Goal: Transaction & Acquisition: Purchase product/service

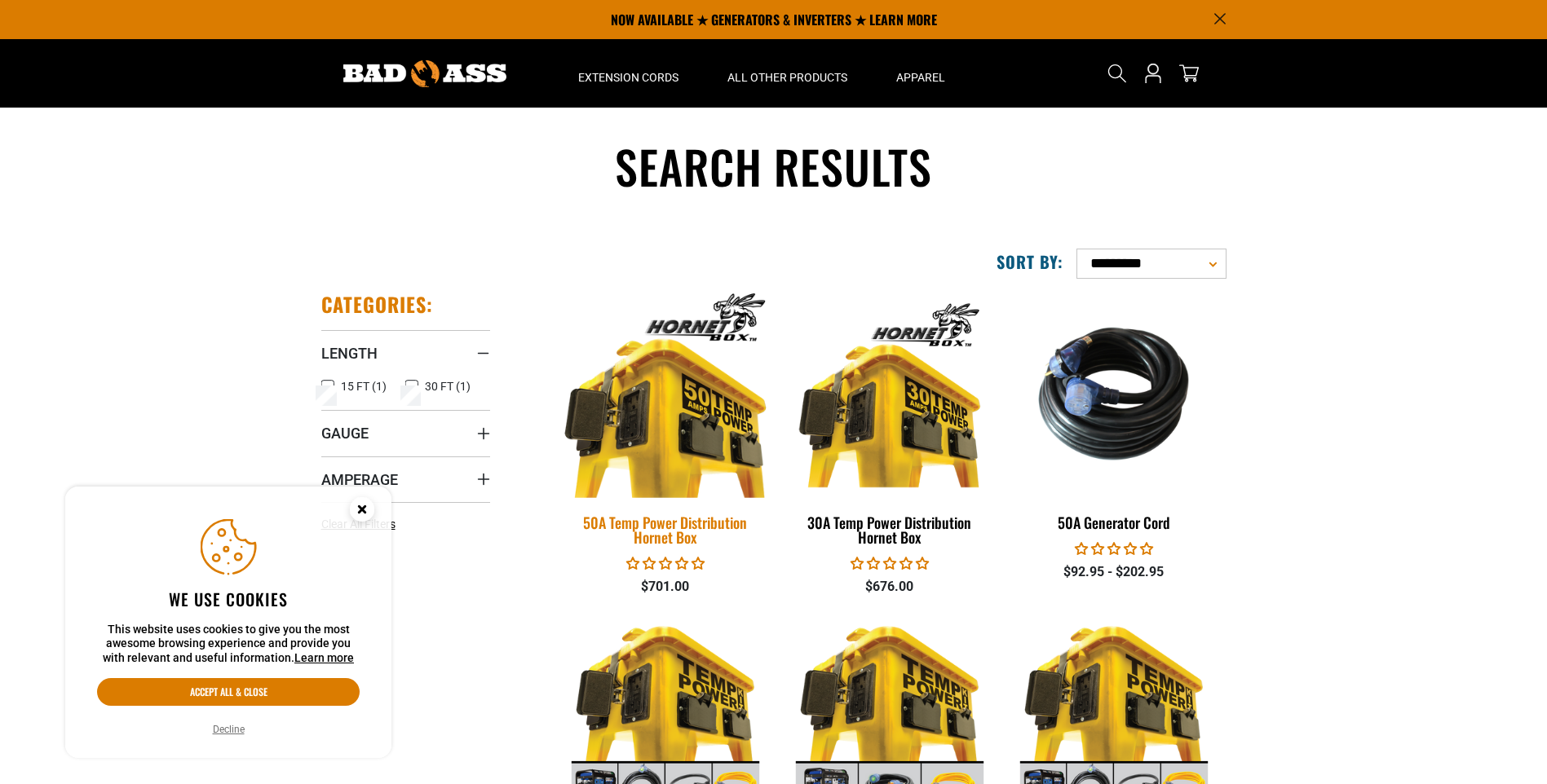
click at [614, 453] on img at bounding box center [666, 394] width 229 height 209
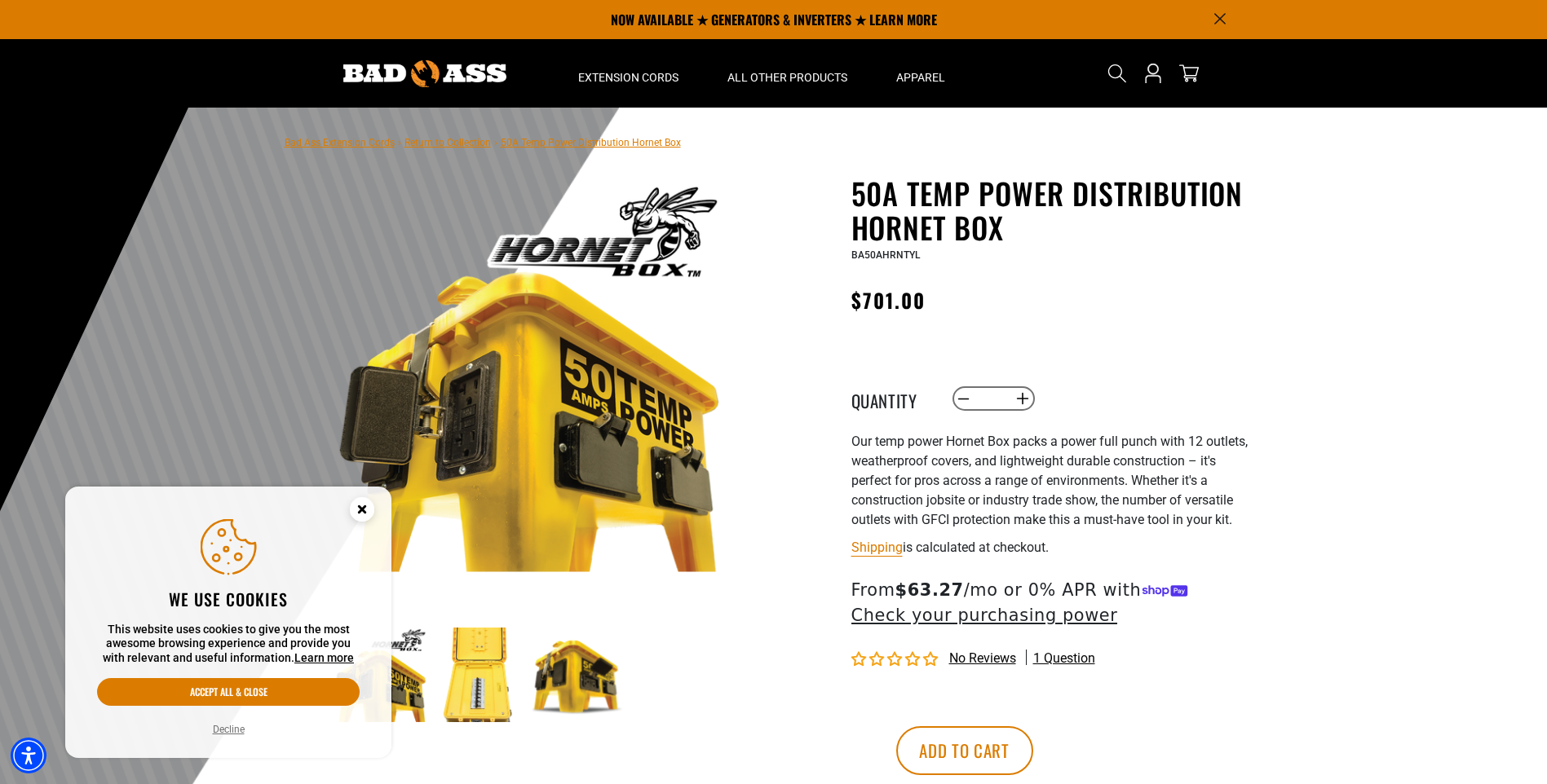
click at [490, 695] on img at bounding box center [478, 675] width 94 height 94
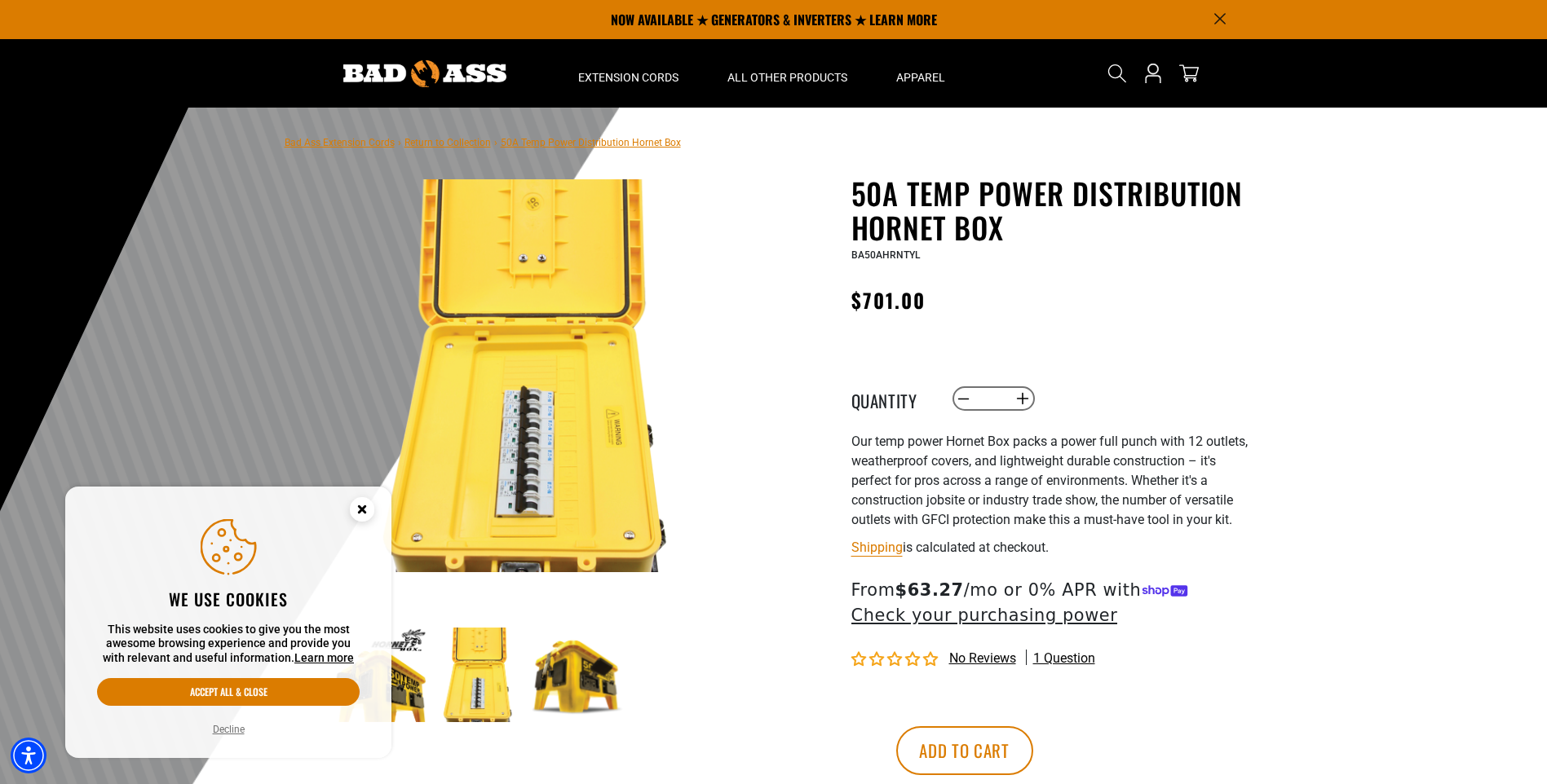
click at [583, 678] on img at bounding box center [577, 675] width 94 height 94
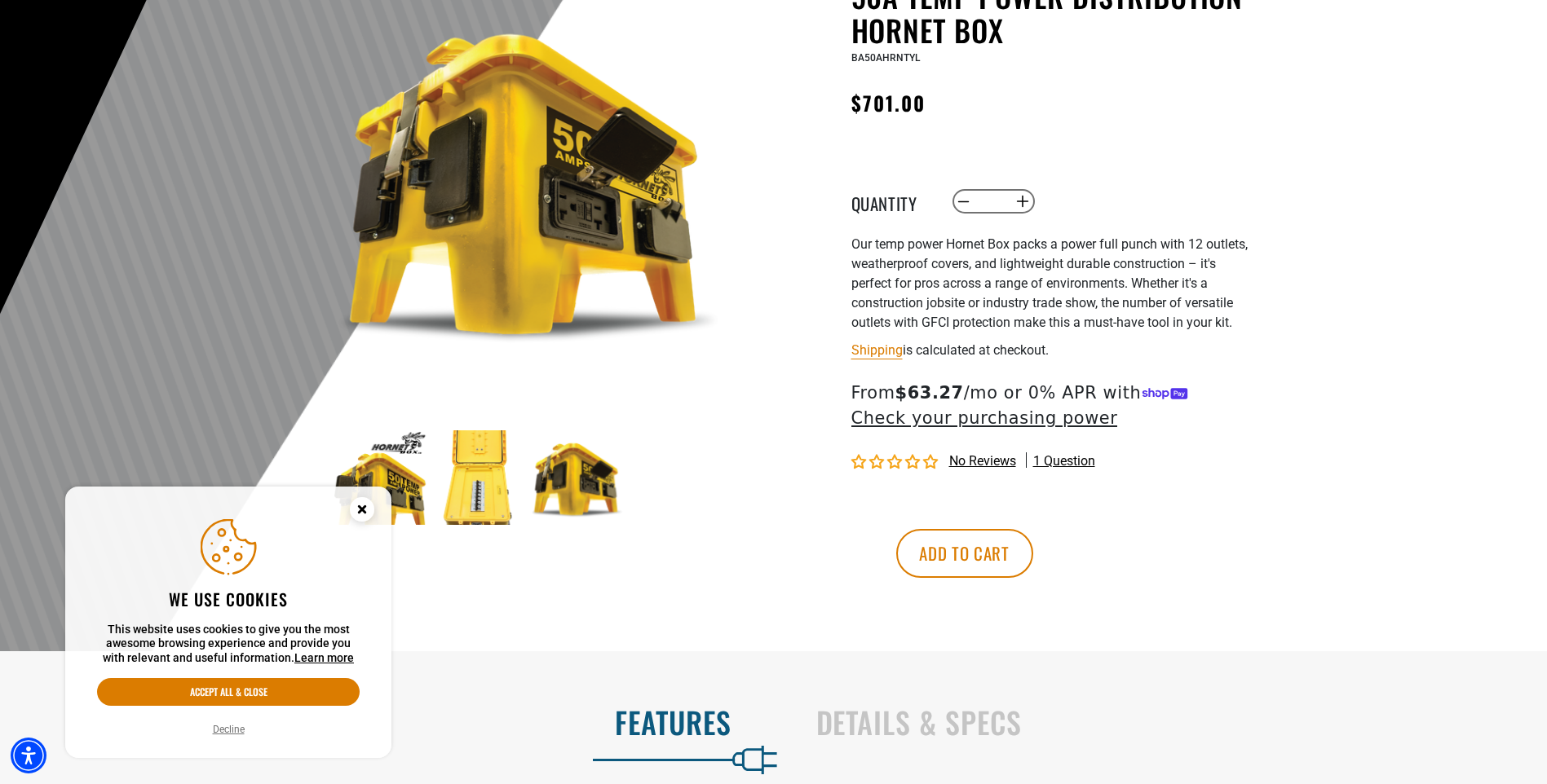
scroll to position [245, 0]
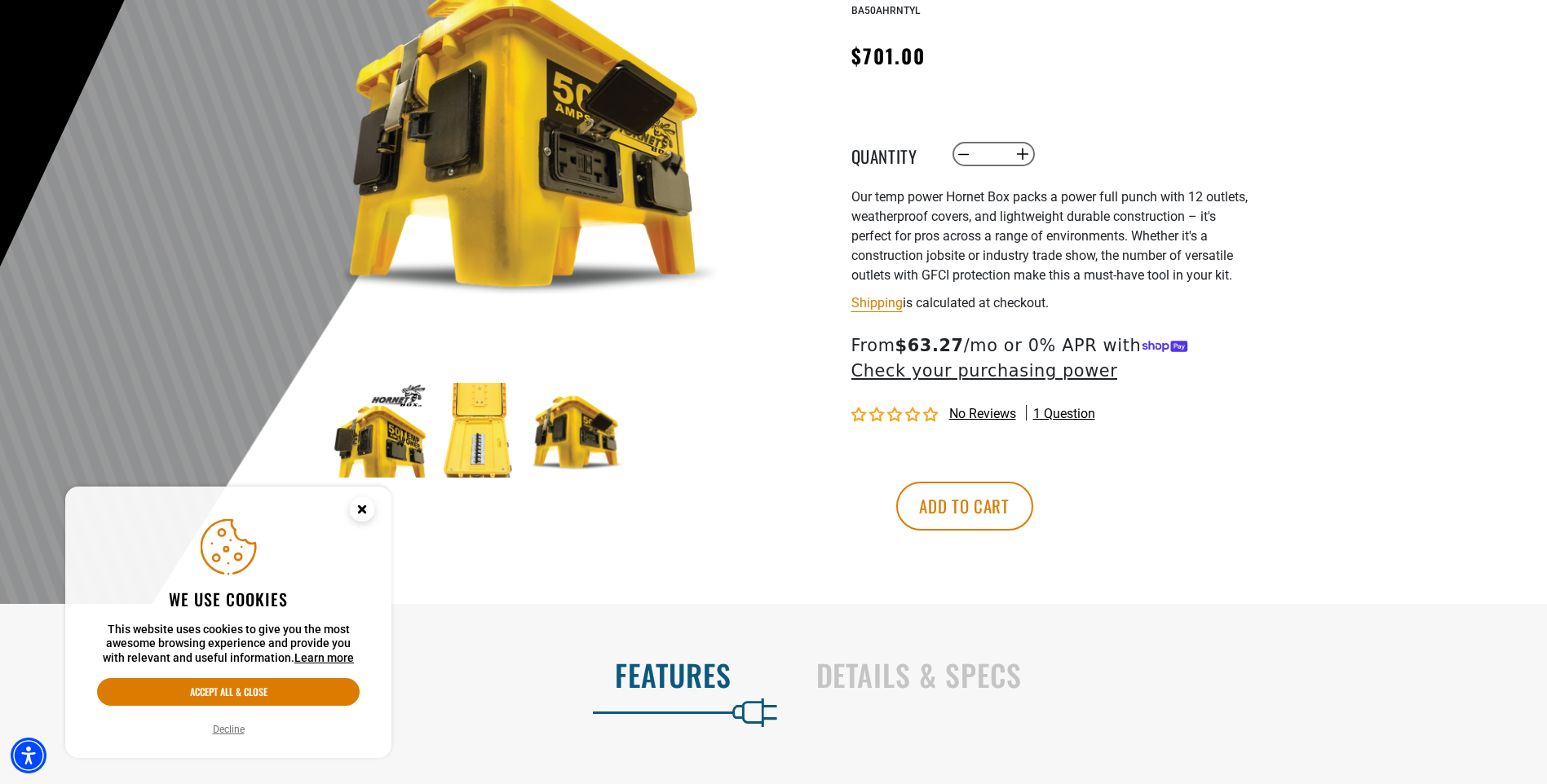
click at [384, 446] on img at bounding box center [379, 430] width 94 height 94
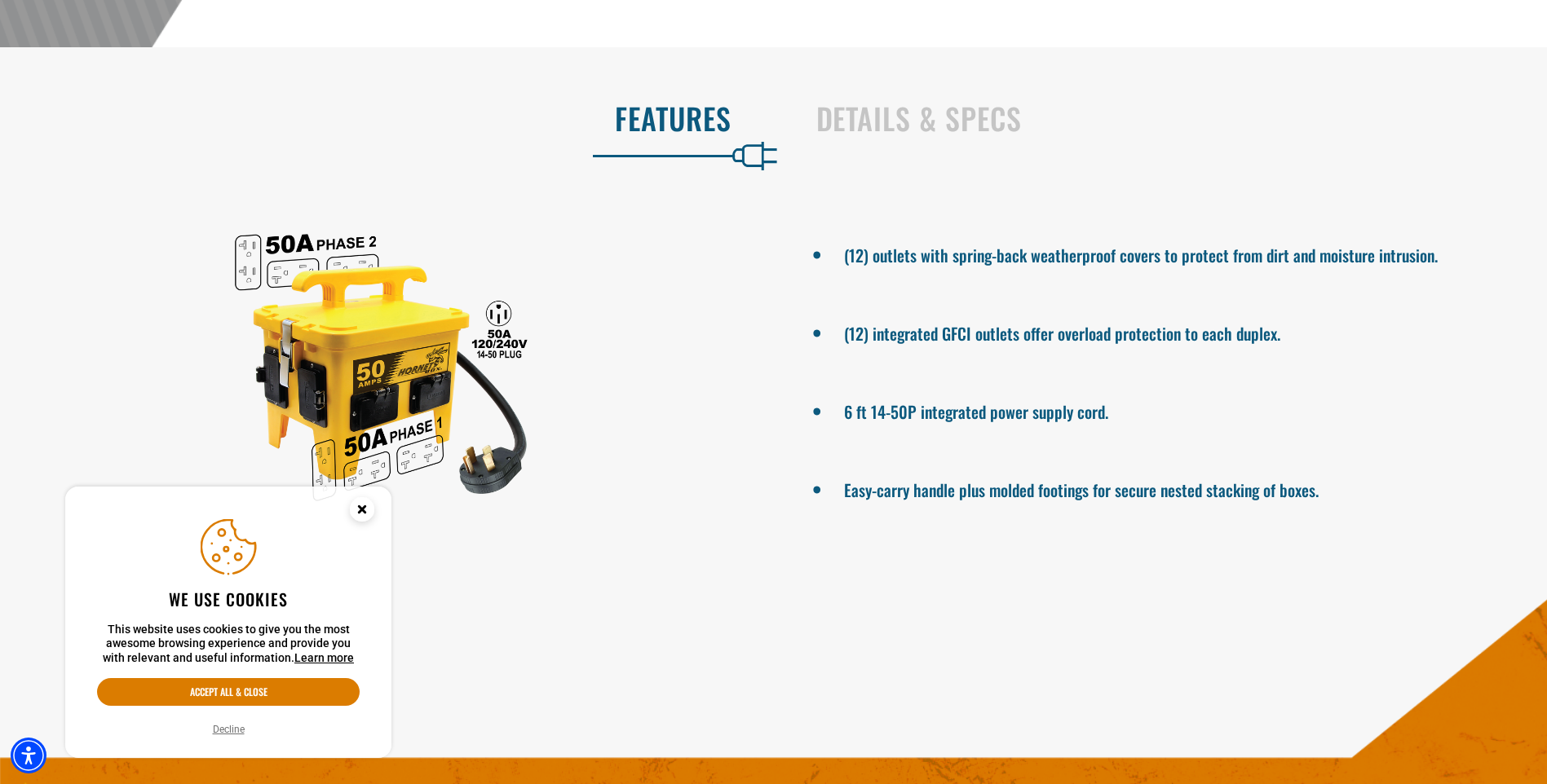
scroll to position [815, 0]
